Goal: Consume media (video, audio): Watch videos, listen to music or podcasts

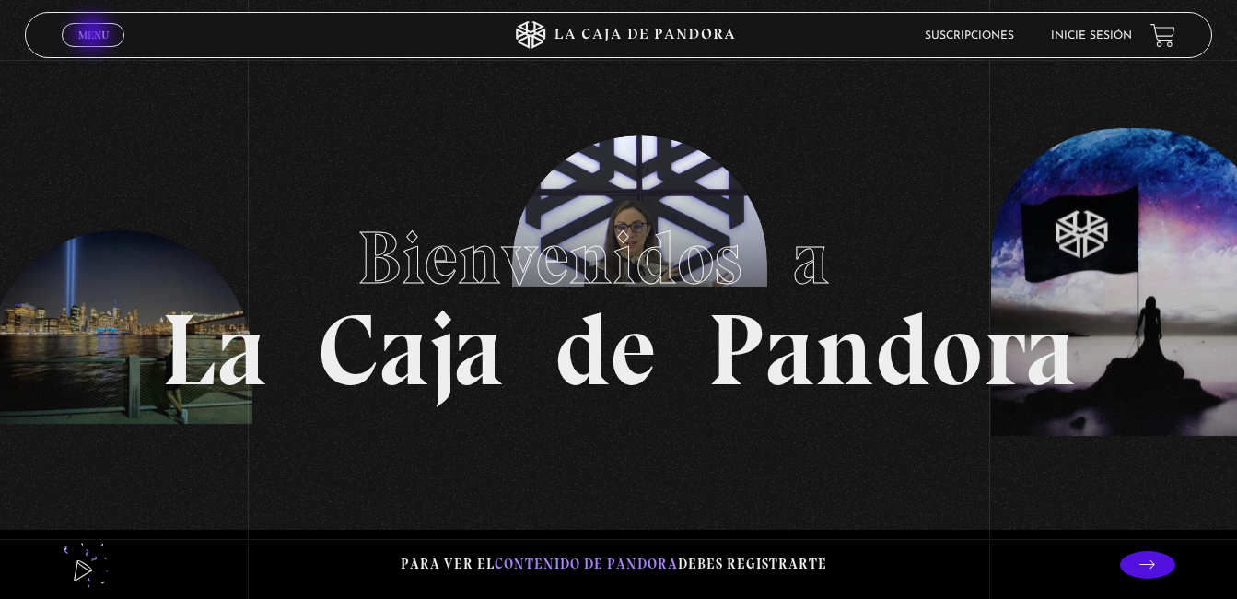
click at [94, 35] on span "Menu" at bounding box center [93, 34] width 30 height 11
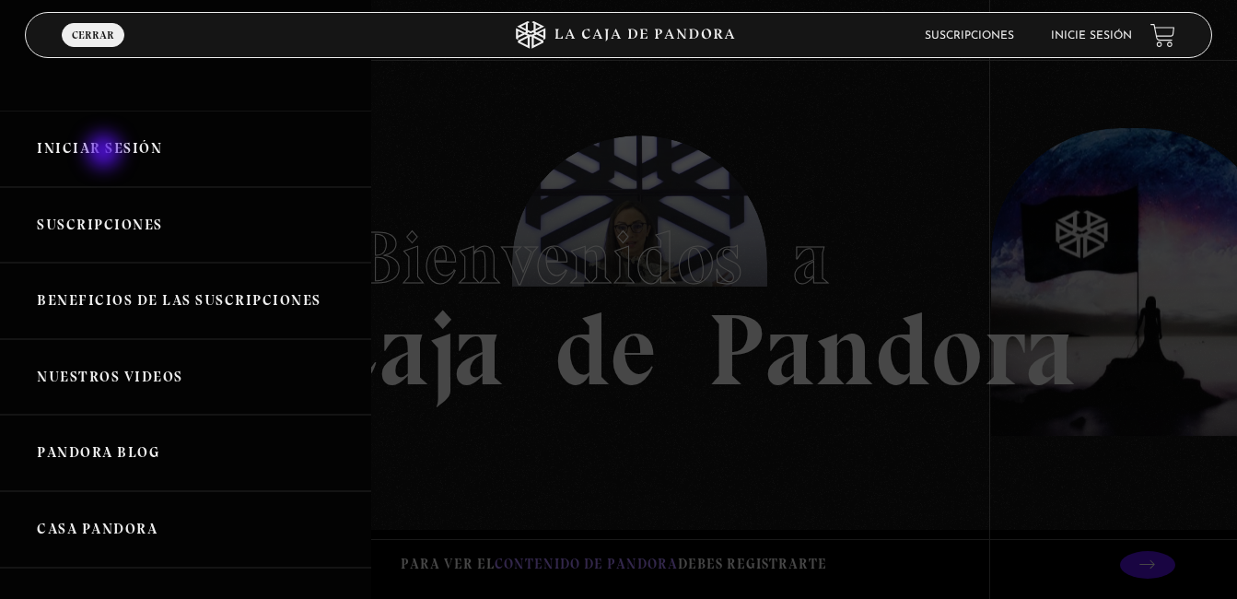
click at [106, 153] on link "Iniciar Sesión" at bounding box center [185, 149] width 371 height 76
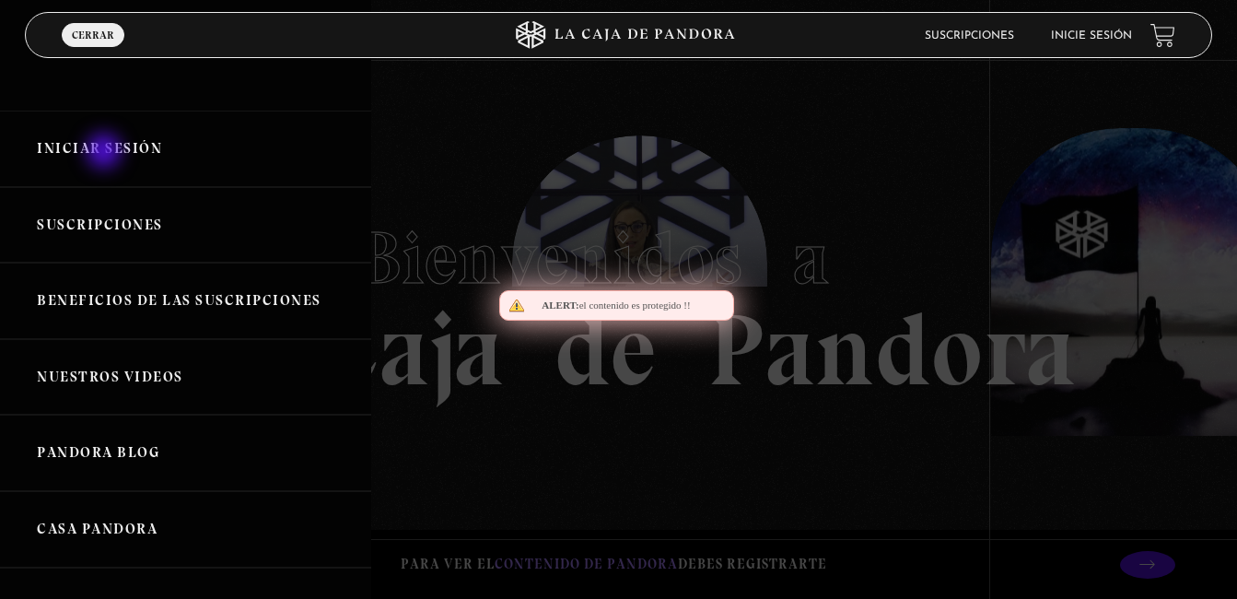
click at [106, 153] on link "Iniciar Sesión" at bounding box center [185, 149] width 371 height 76
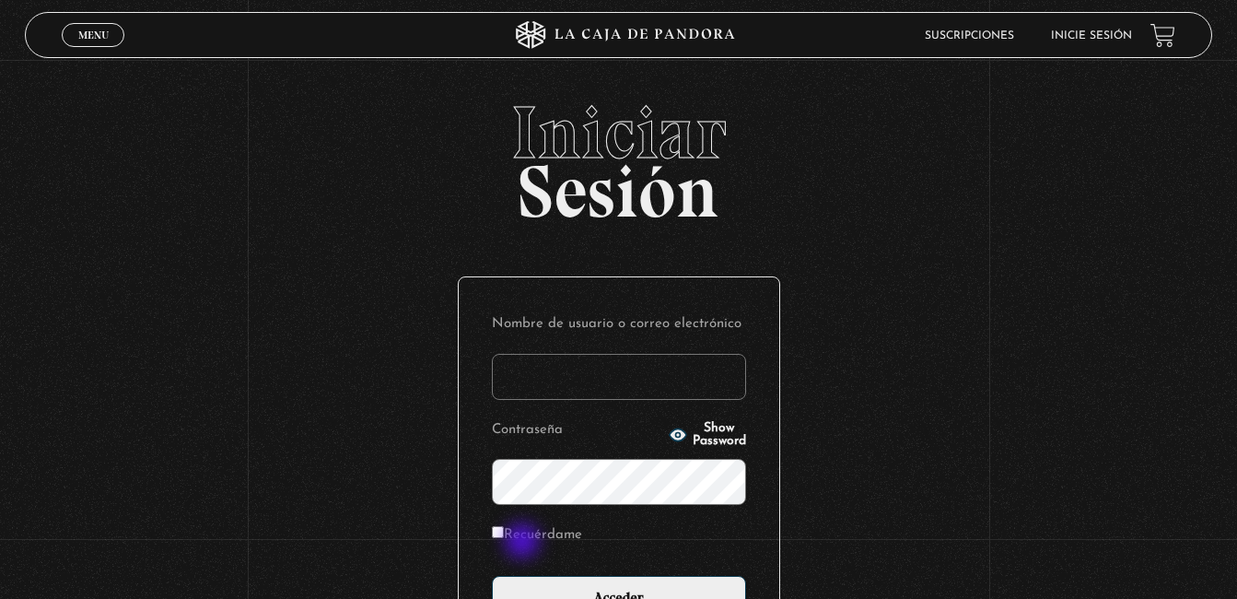
type input "[EMAIL_ADDRESS][DOMAIN_NAME]"
click at [520, 531] on label "Recuérdame" at bounding box center [537, 535] width 90 height 29
click at [504, 531] on input "Recuérdame" at bounding box center [498, 532] width 12 height 12
click at [520, 531] on label "Recuérdame" at bounding box center [537, 535] width 90 height 29
click at [504, 531] on input "Recuérdame" at bounding box center [498, 532] width 12 height 12
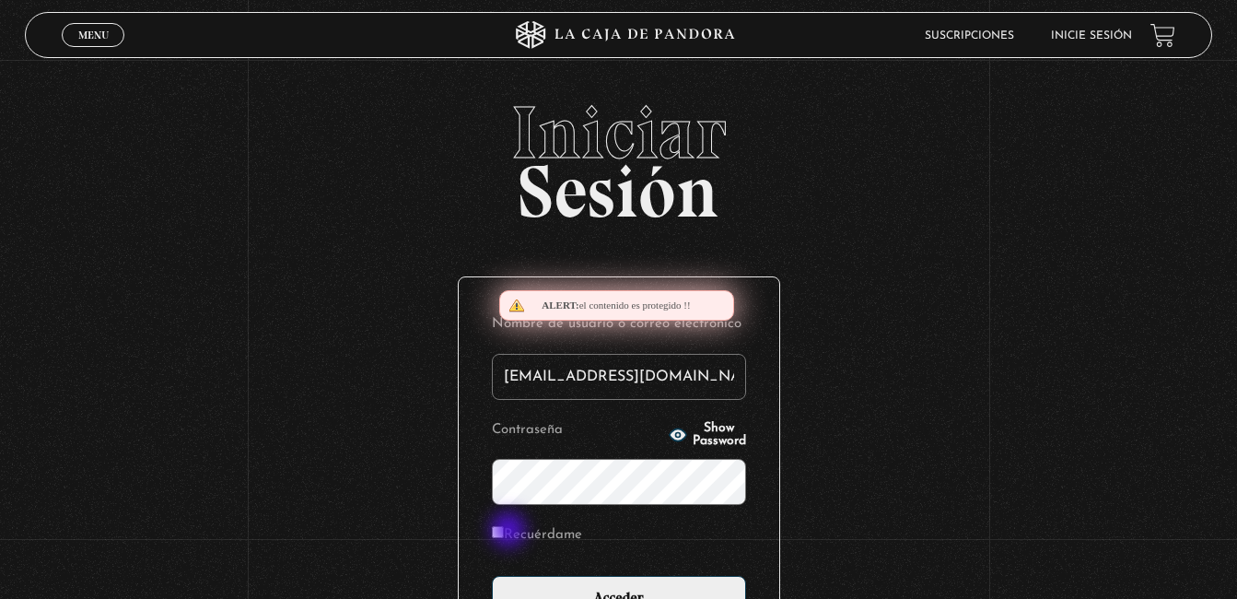
click at [510, 531] on label "Recuérdame" at bounding box center [537, 535] width 90 height 29
click at [504, 531] on input "Recuérdame" at bounding box center [498, 532] width 12 height 12
checkbox input "true"
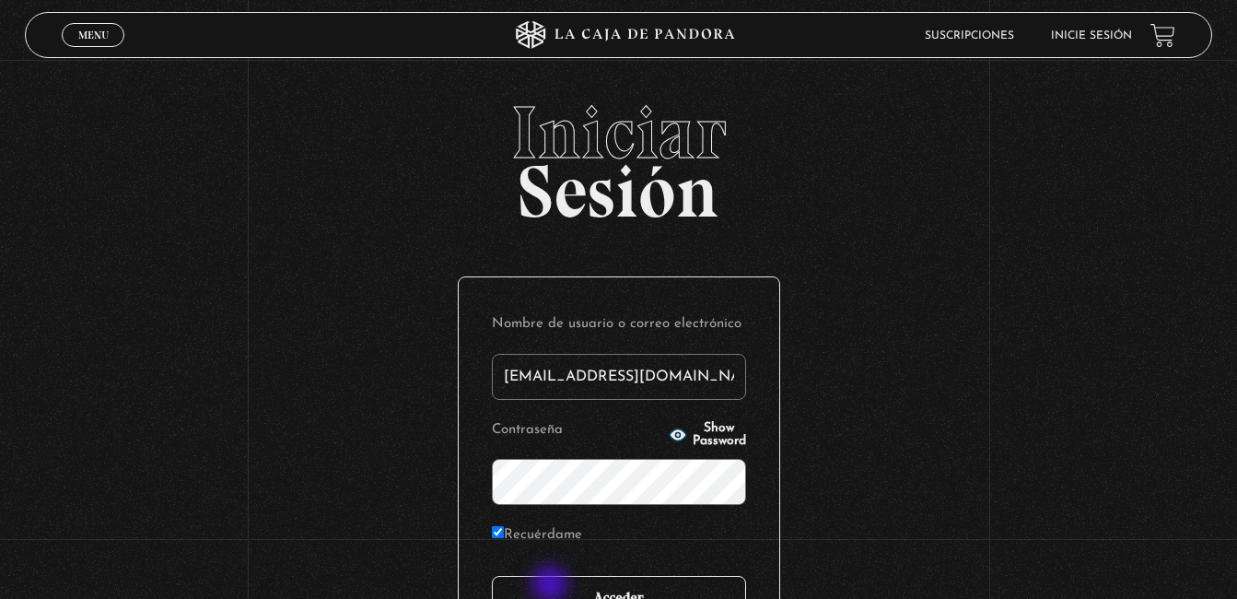
click at [552, 586] on input "Acceder" at bounding box center [619, 599] width 254 height 46
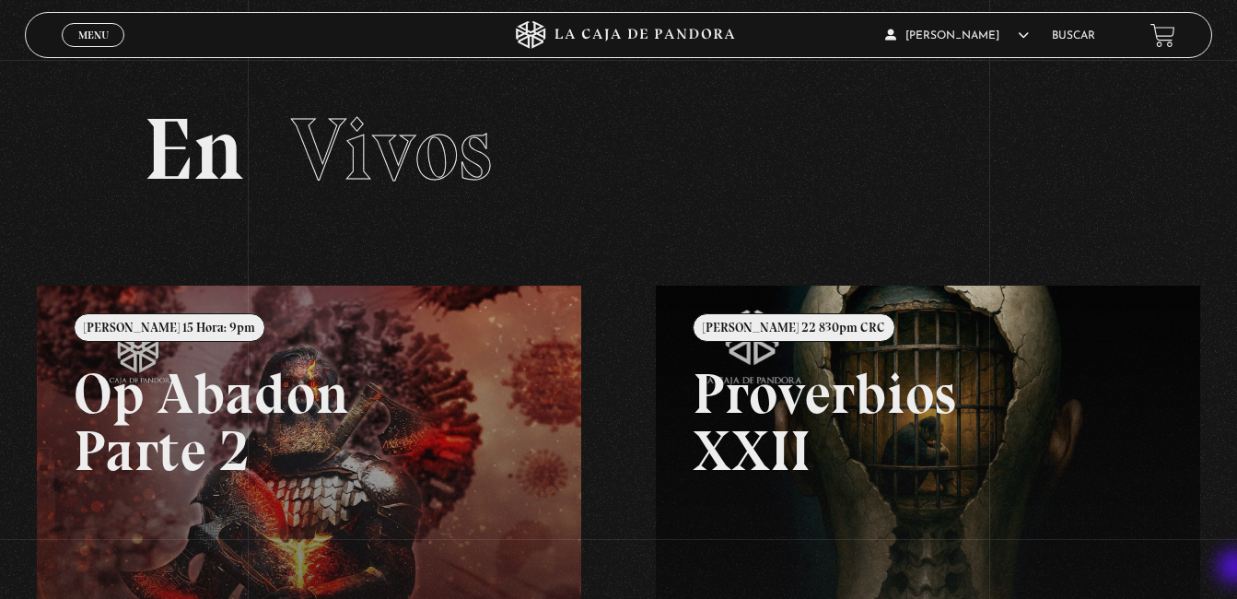
scroll to position [448, 0]
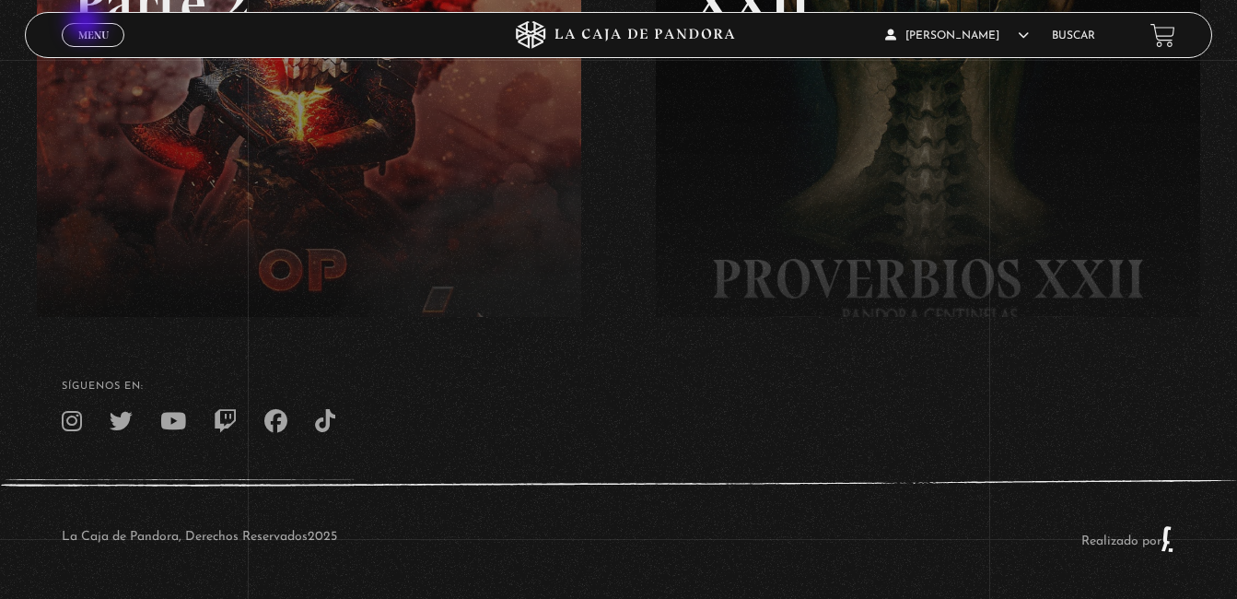
click at [88, 24] on link "Menu Cerrar" at bounding box center [93, 35] width 63 height 24
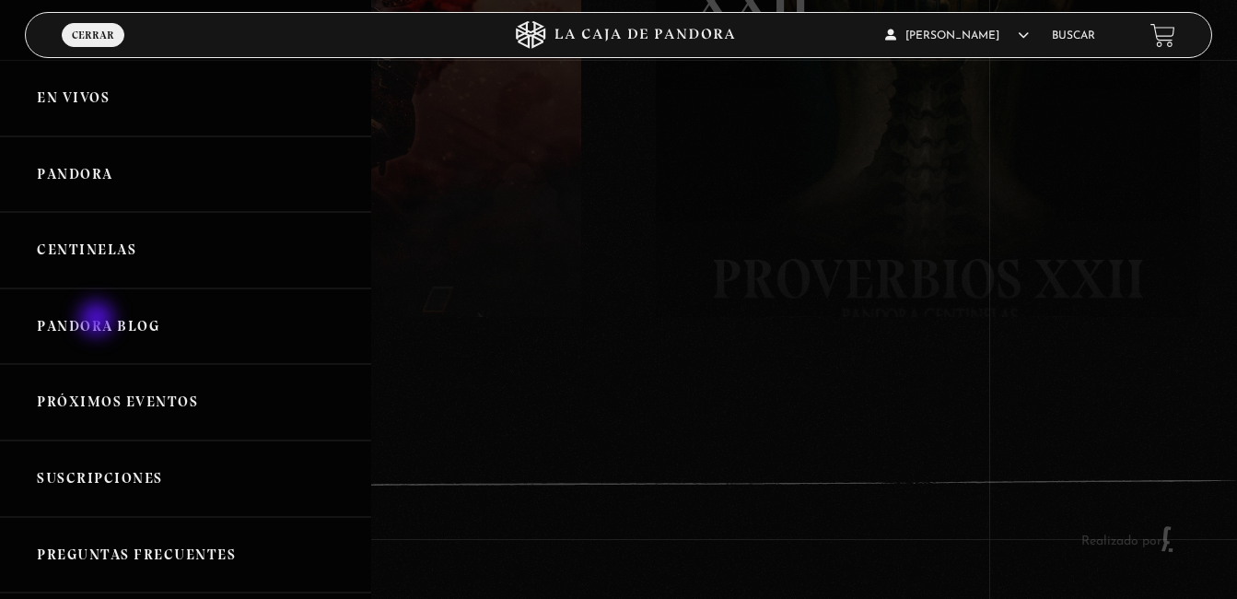
click at [99, 321] on link "Pandora Blog" at bounding box center [185, 326] width 371 height 76
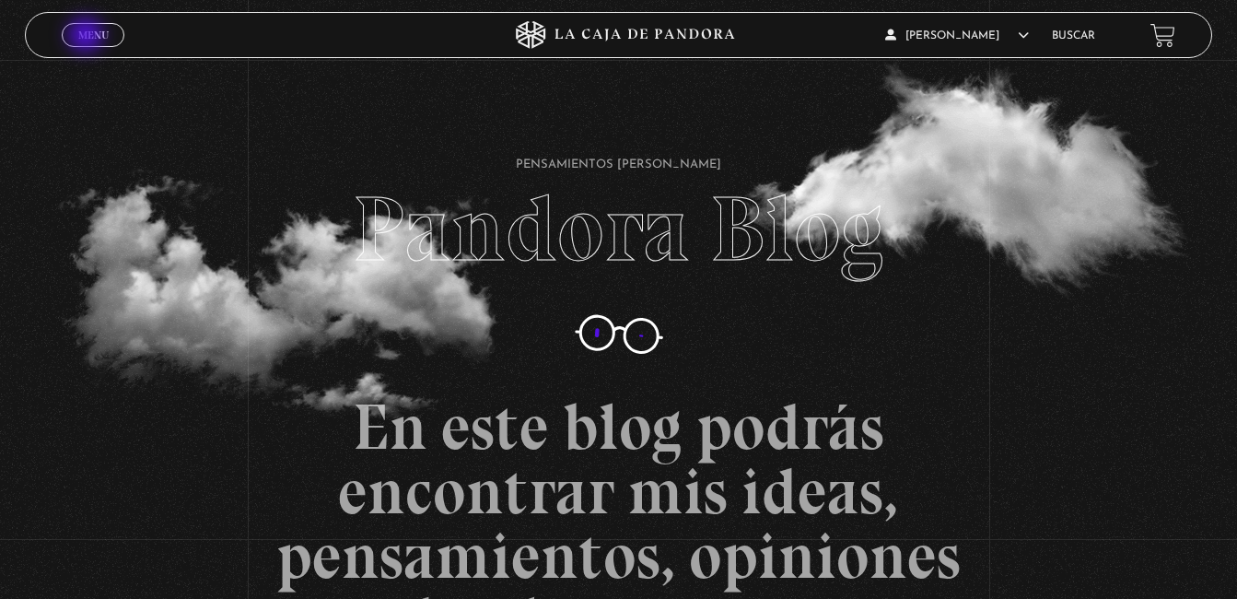
click at [88, 37] on span "Menu" at bounding box center [93, 34] width 30 height 11
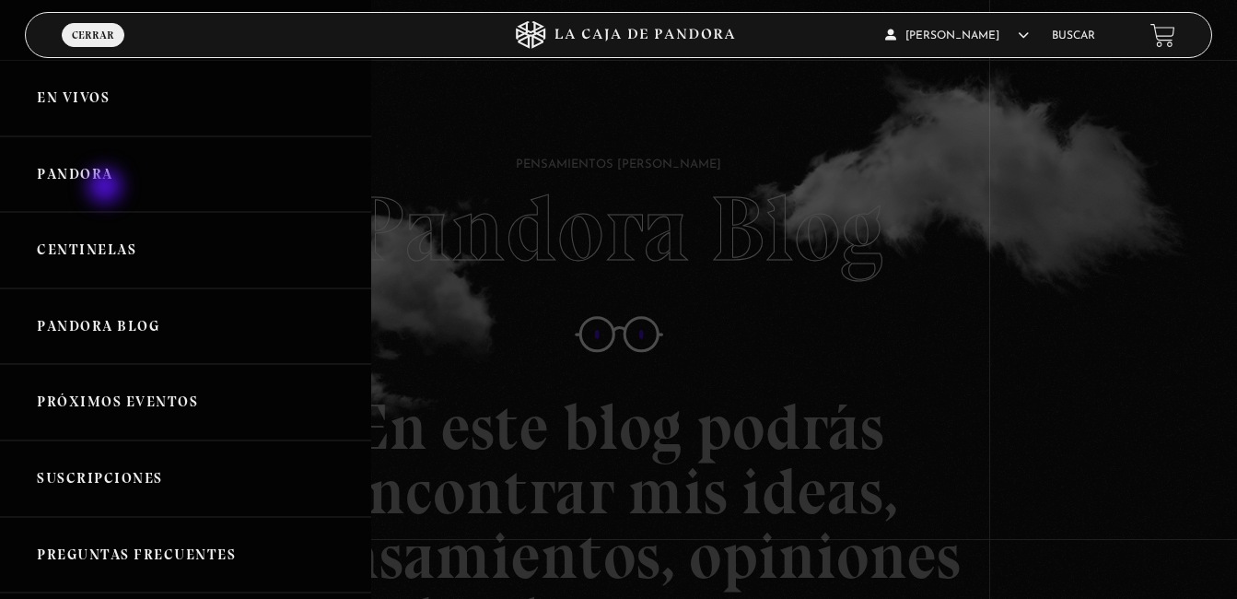
click at [107, 188] on link "Pandora" at bounding box center [185, 174] width 371 height 76
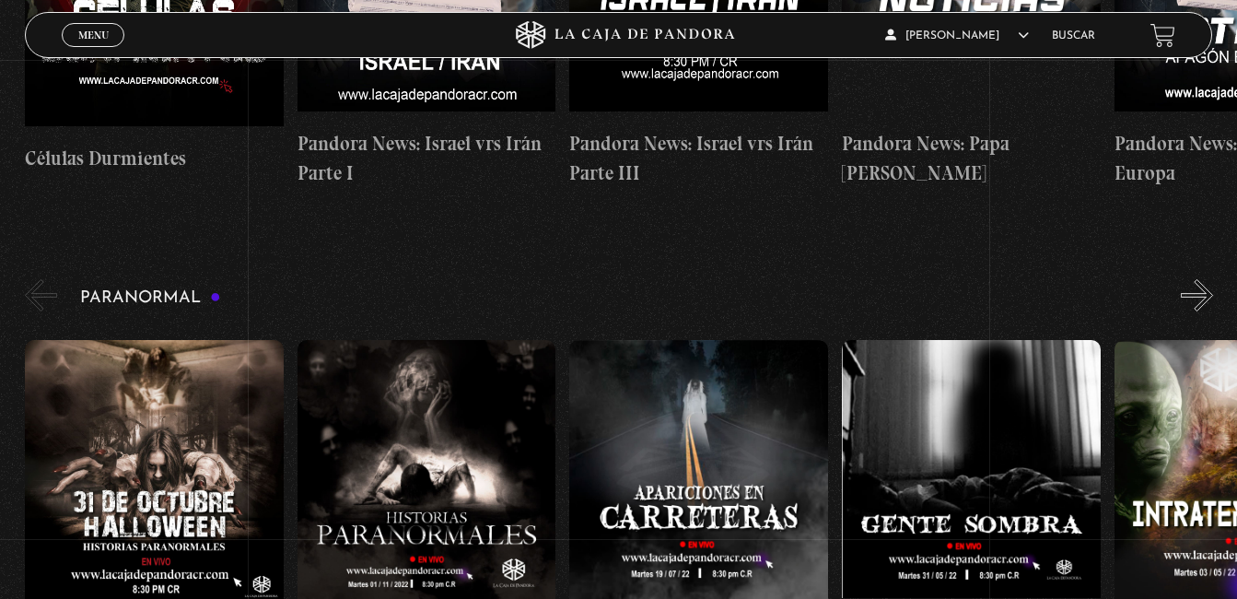
scroll to position [700, 0]
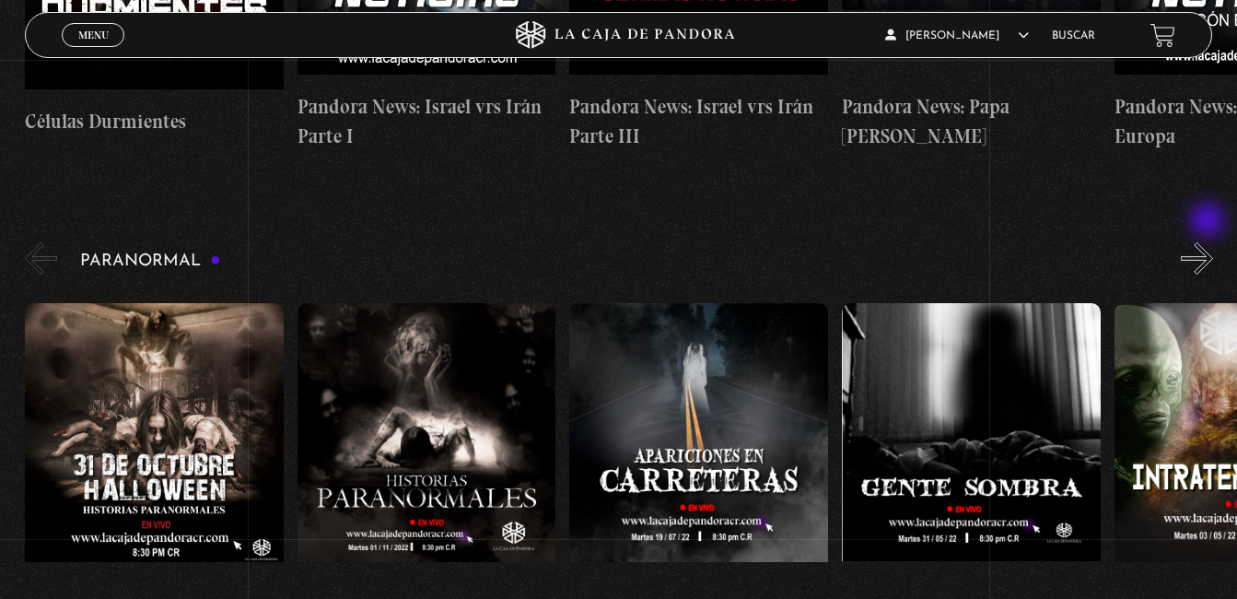
click at [1209, 242] on button "»" at bounding box center [1197, 258] width 32 height 32
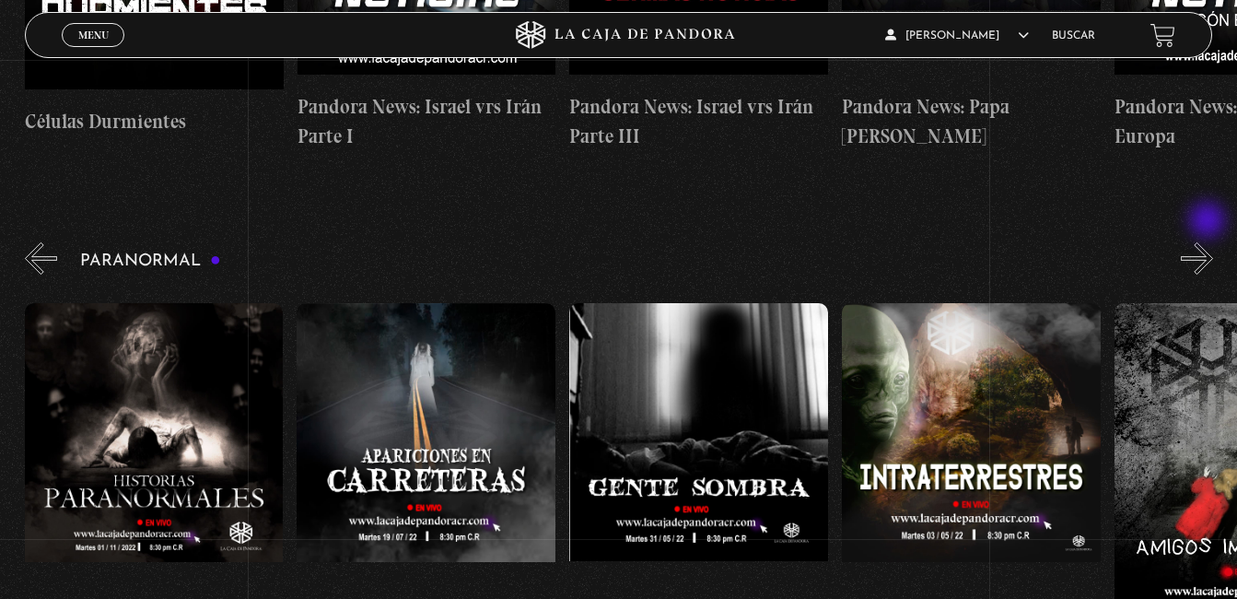
click at [1209, 242] on button "»" at bounding box center [1197, 258] width 32 height 32
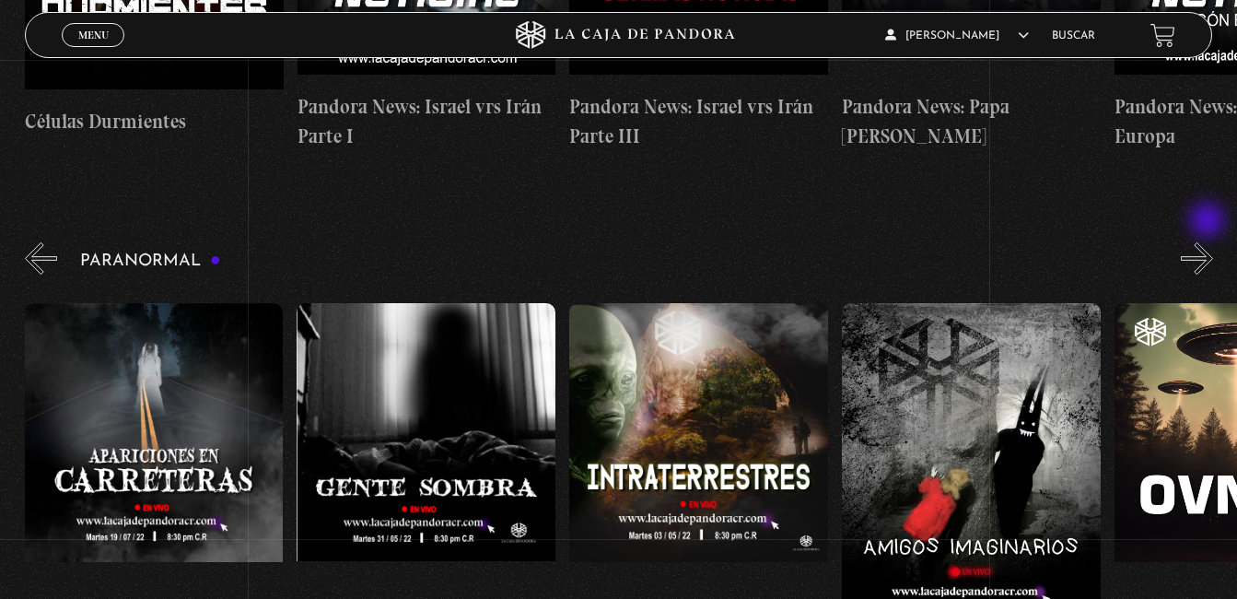
click at [1209, 242] on button "»" at bounding box center [1197, 258] width 32 height 32
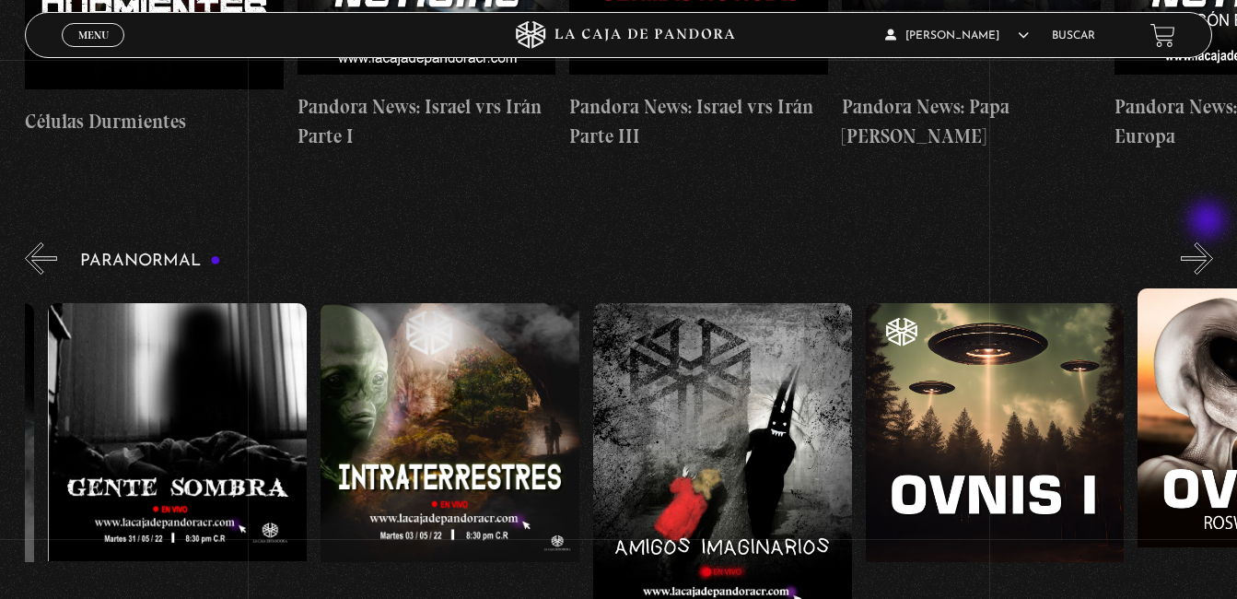
scroll to position [0, 817]
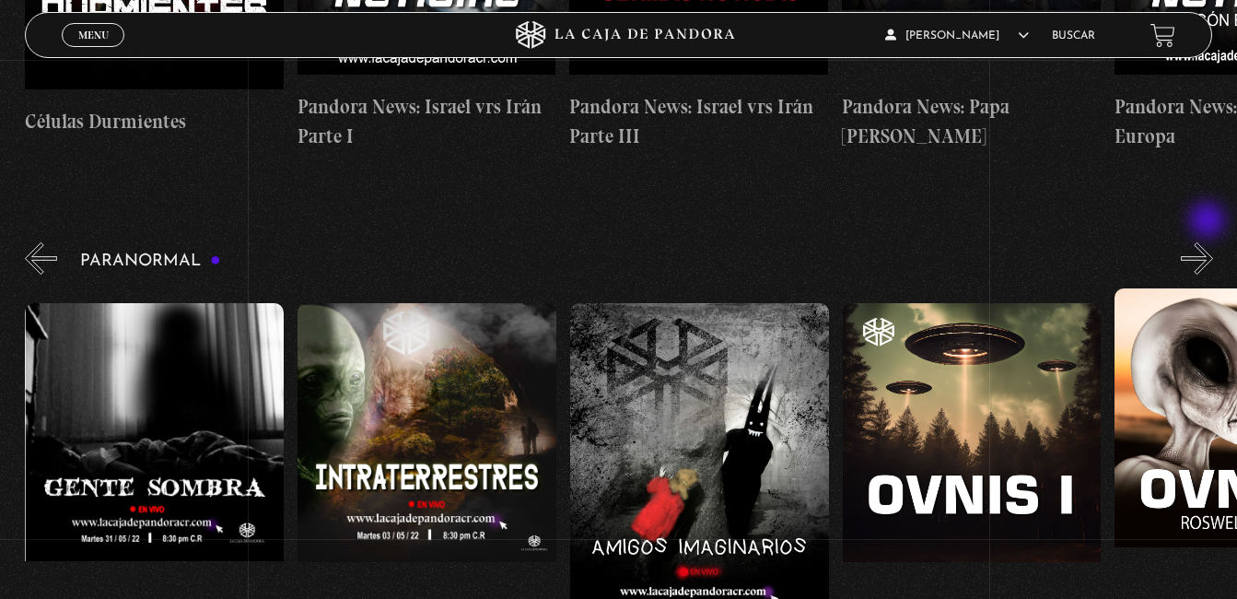
click at [1209, 242] on button "»" at bounding box center [1197, 258] width 32 height 32
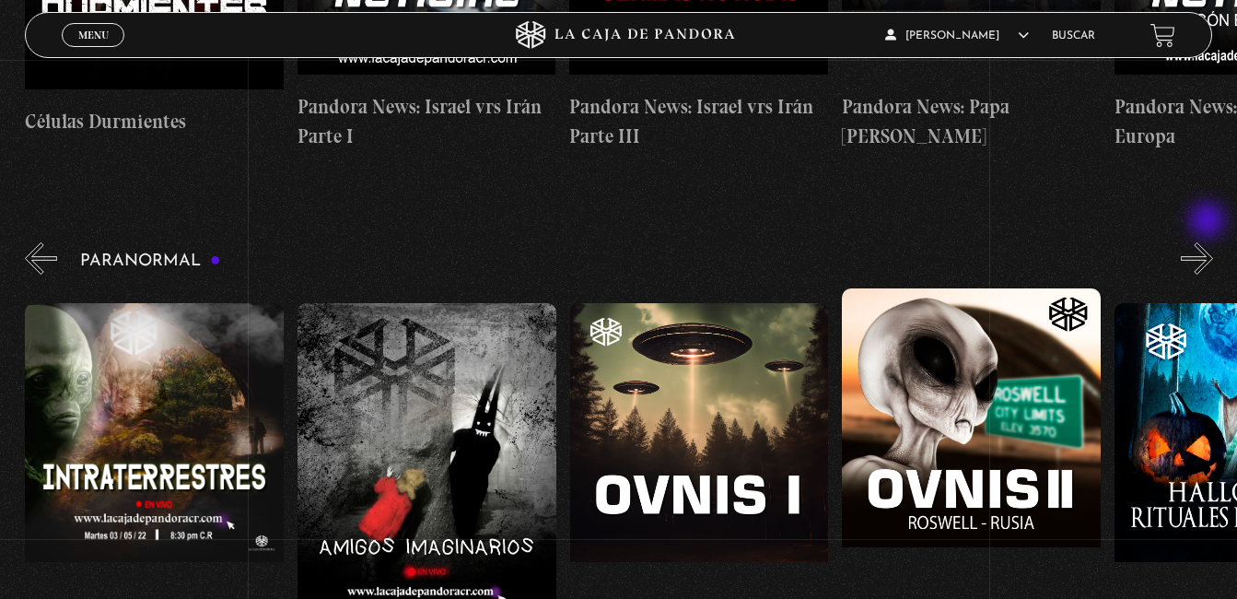
click at [1209, 242] on button "»" at bounding box center [1197, 258] width 32 height 32
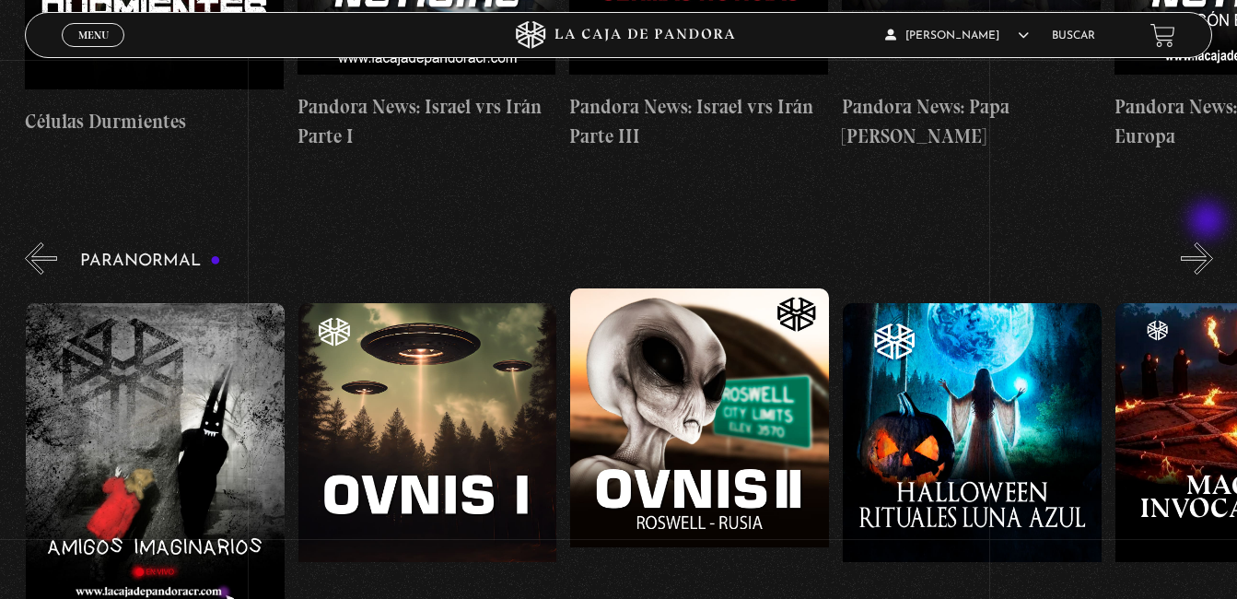
scroll to position [0, 1362]
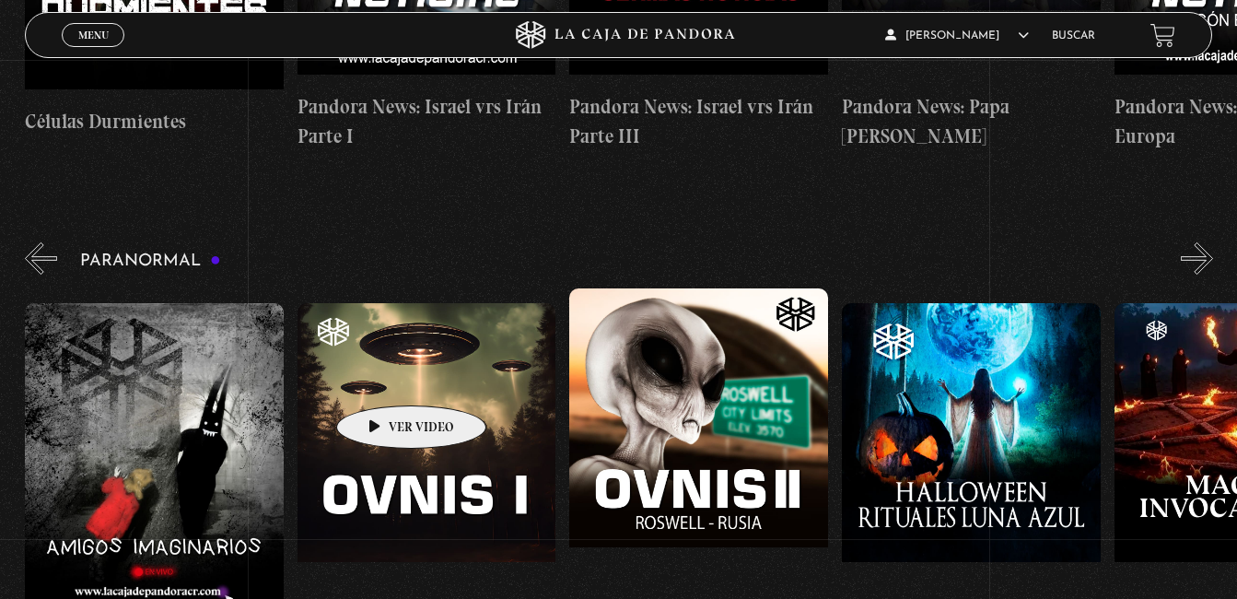
click at [382, 378] on figure at bounding box center [427, 469] width 259 height 332
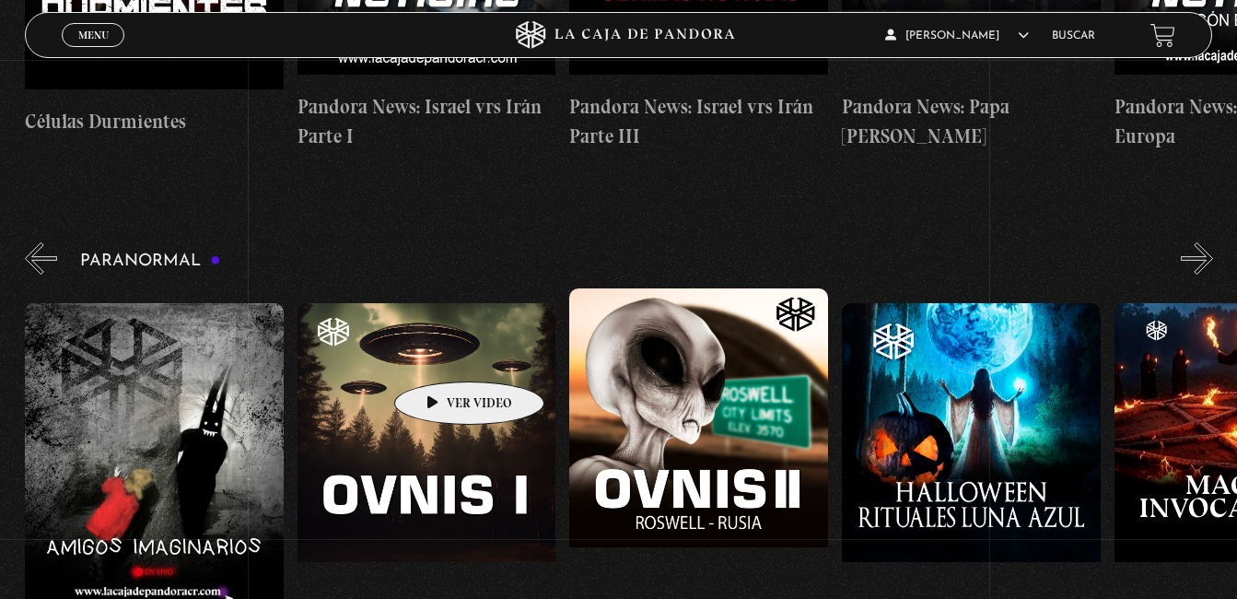
click at [440, 354] on figure at bounding box center [427, 469] width 259 height 332
